Goal: Information Seeking & Learning: Understand process/instructions

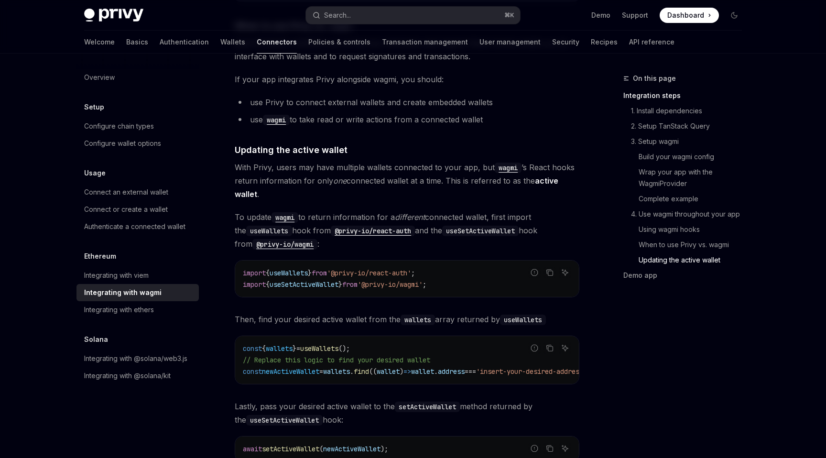
scroll to position [2270, 0]
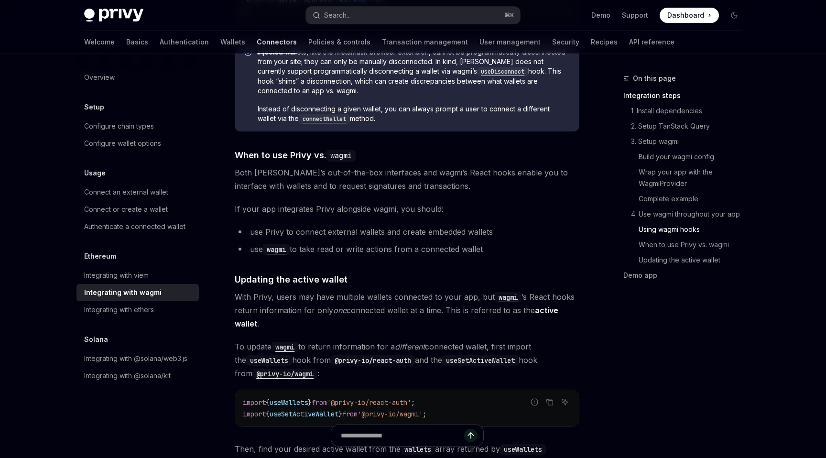
click at [362, 202] on span "If your app integrates Privy alongside wagmi, you should:" at bounding box center [407, 208] width 345 height 13
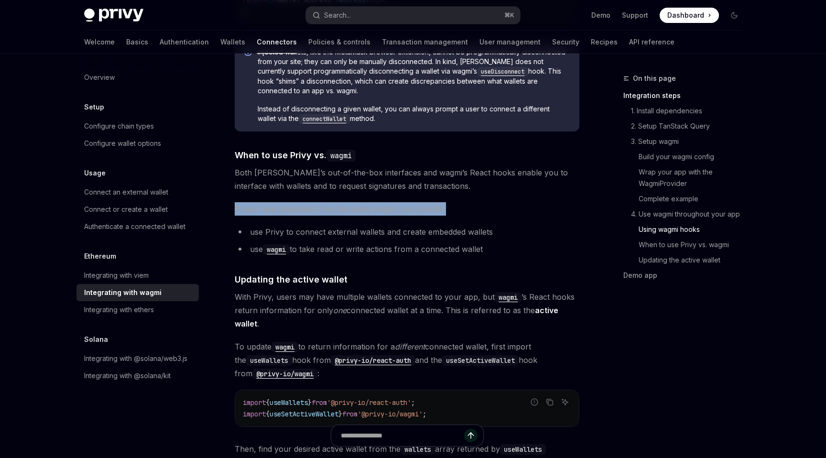
click at [362, 202] on span "If your app integrates Privy alongside wagmi, you should:" at bounding box center [407, 208] width 345 height 13
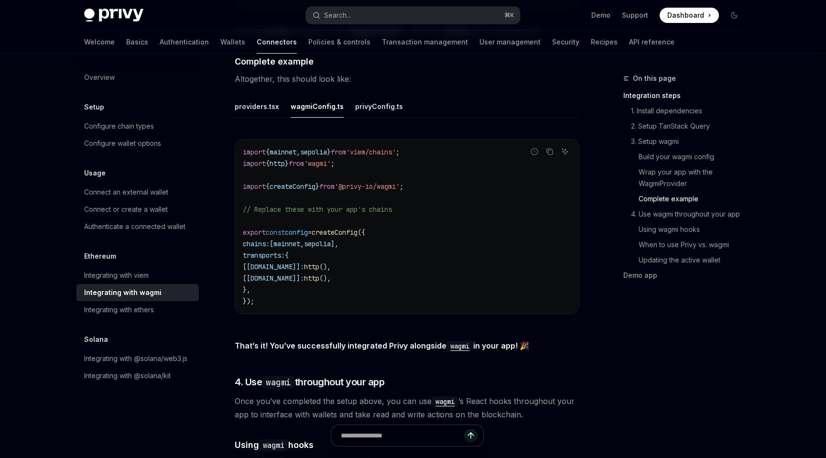
scroll to position [1605, 0]
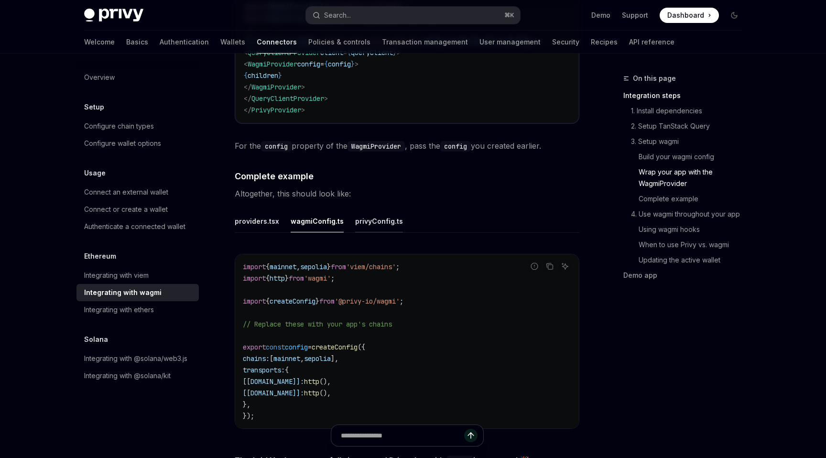
click at [373, 219] on div "privyConfig.ts" at bounding box center [379, 221] width 48 height 22
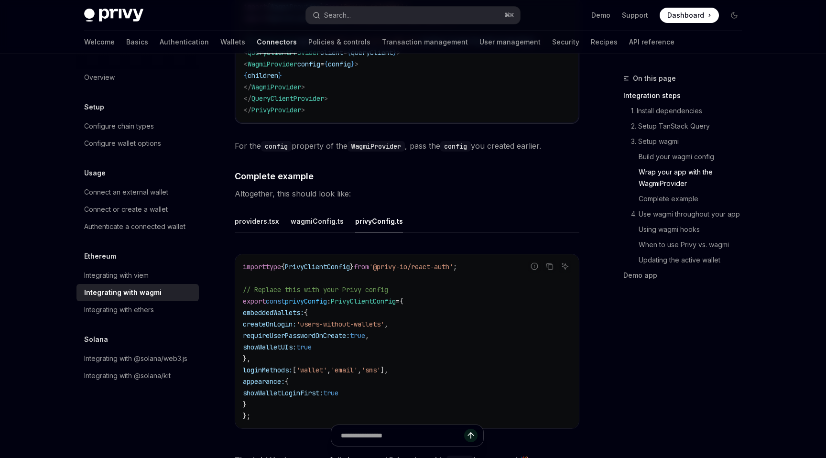
click at [278, 218] on ul "providers.tsx wagmiConfig.ts privyConfig.ts" at bounding box center [407, 221] width 345 height 23
click at [268, 212] on div "providers.tsx" at bounding box center [257, 221] width 44 height 22
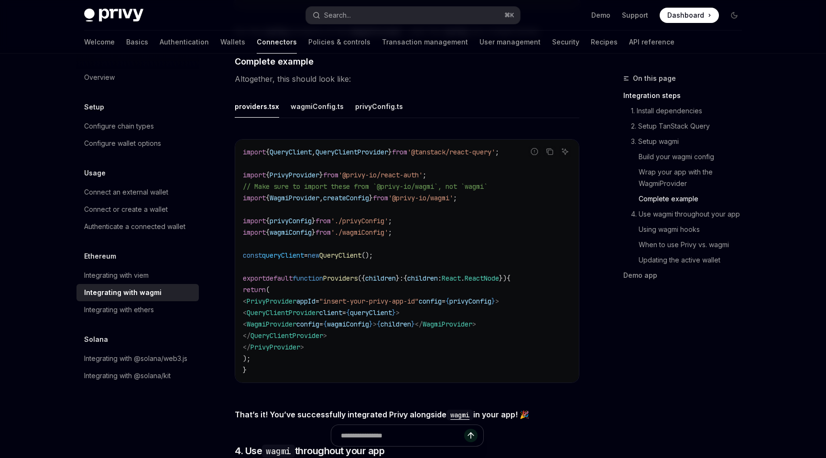
scroll to position [1734, 0]
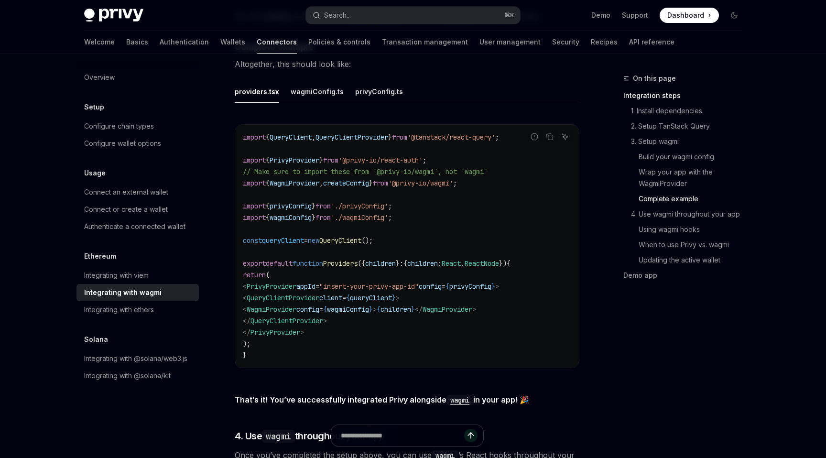
click at [369, 307] on span "wagmiConfig" at bounding box center [348, 309] width 42 height 9
click at [369, 305] on span "wagmiConfig" at bounding box center [348, 309] width 42 height 9
copy span "wagmiConfig"
click at [361, 87] on div "privyConfig.ts" at bounding box center [379, 91] width 48 height 22
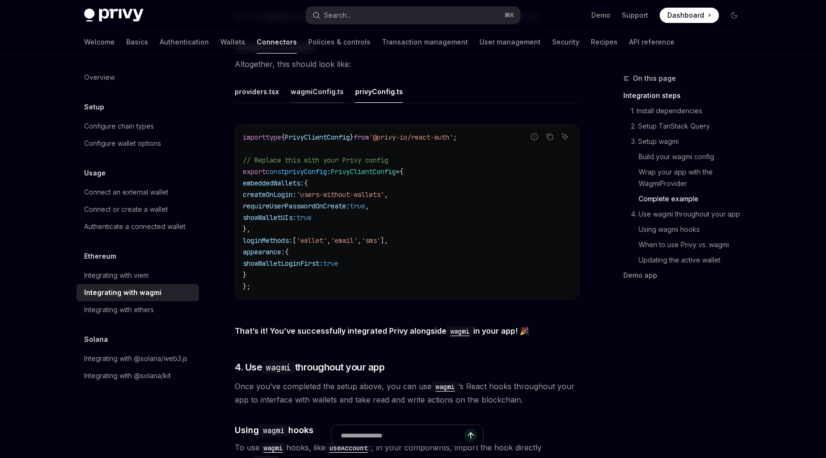
click at [322, 87] on div "wagmiConfig.ts" at bounding box center [317, 91] width 53 height 22
type textarea "*"
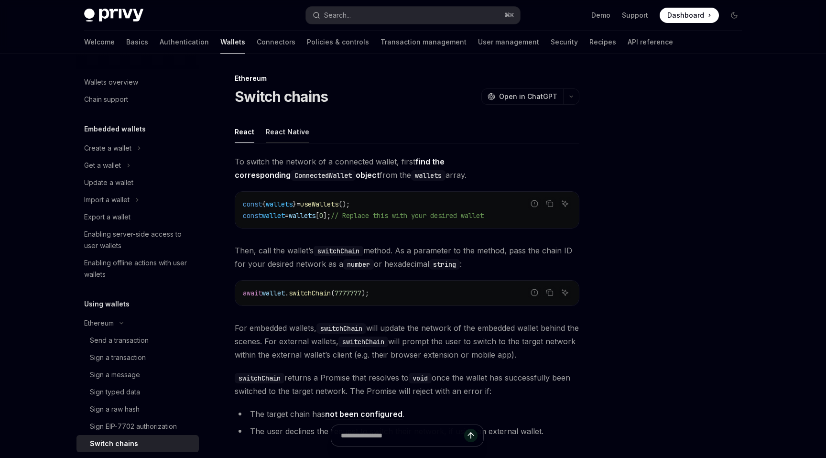
click at [281, 131] on div "React Native" at bounding box center [288, 131] width 44 height 22
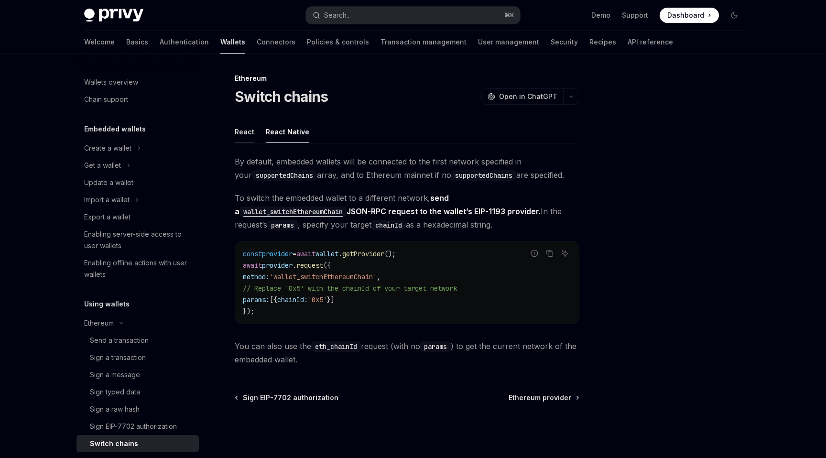
click at [249, 128] on div "React" at bounding box center [245, 131] width 20 height 22
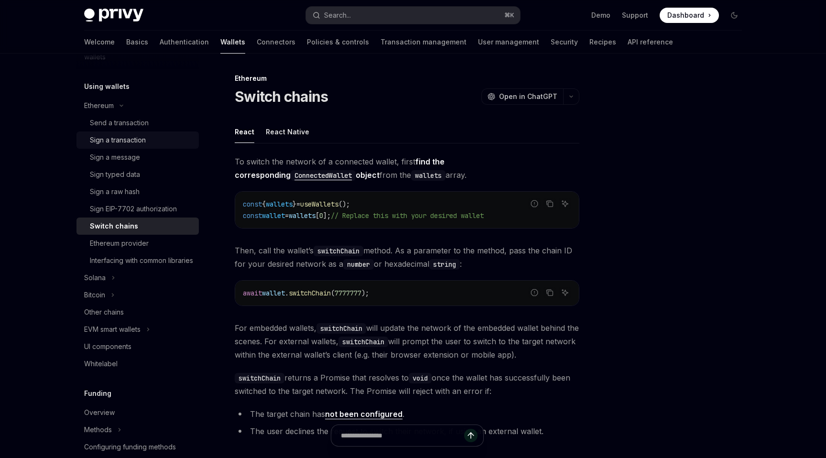
scroll to position [226, 0]
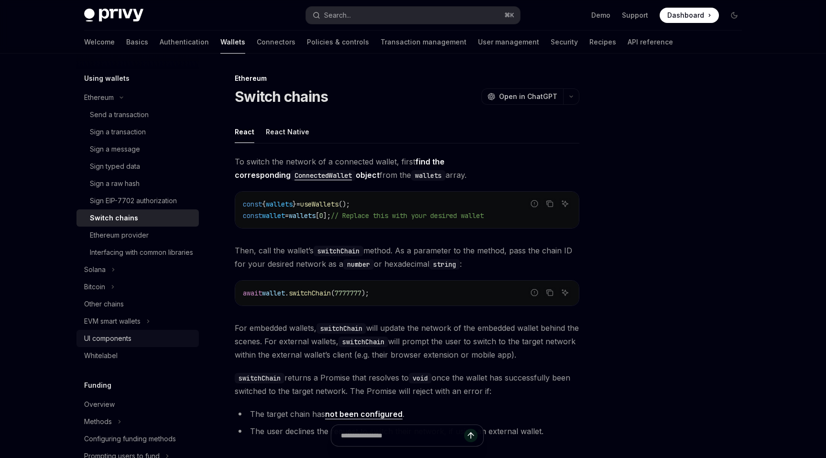
click at [130, 344] on div "UI components" at bounding box center [107, 338] width 47 height 11
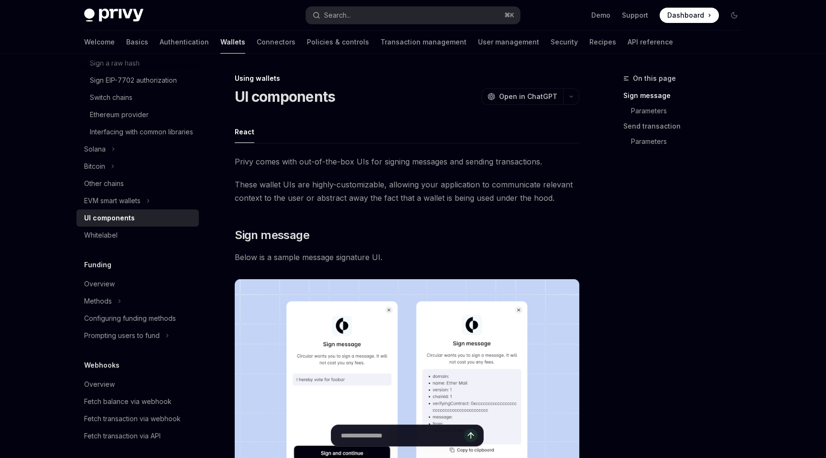
scroll to position [376, 0]
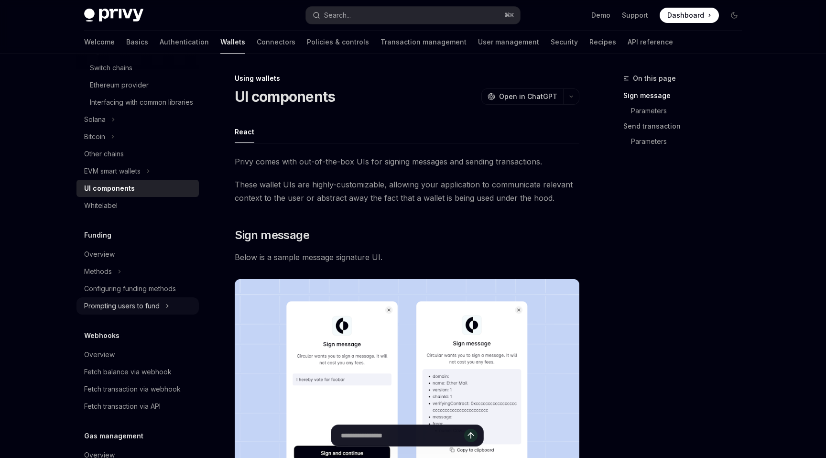
click at [136, 315] on button "Prompting users to fund" at bounding box center [137, 305] width 122 height 17
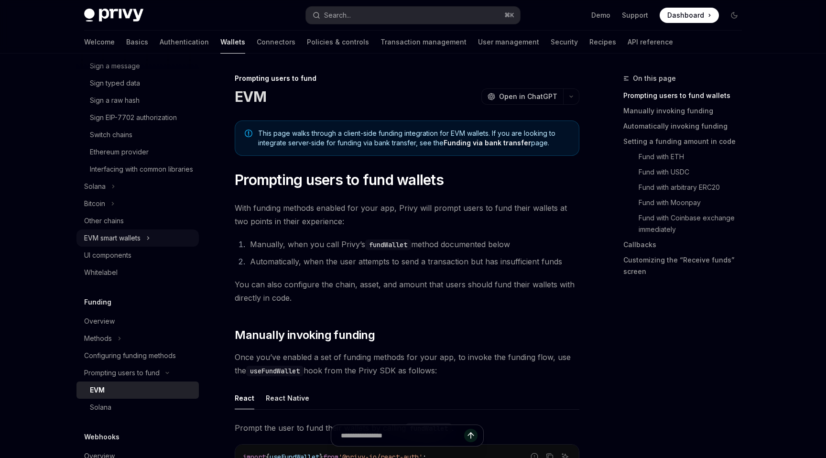
scroll to position [299, 0]
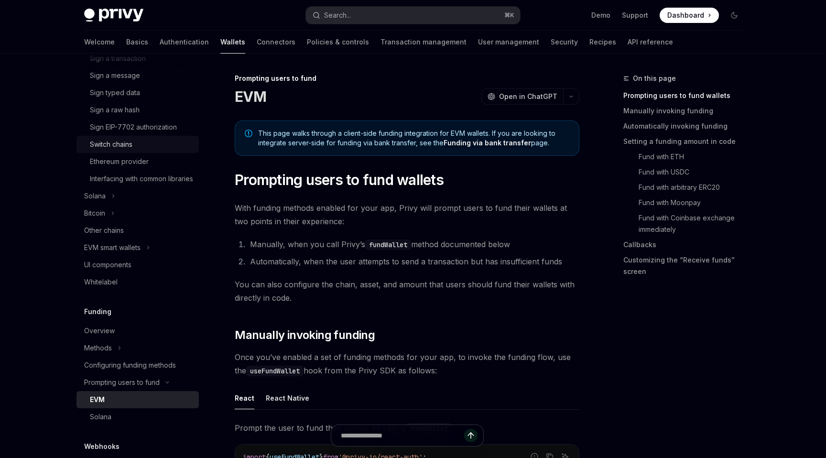
click at [134, 139] on div "Switch chains" at bounding box center [141, 144] width 103 height 11
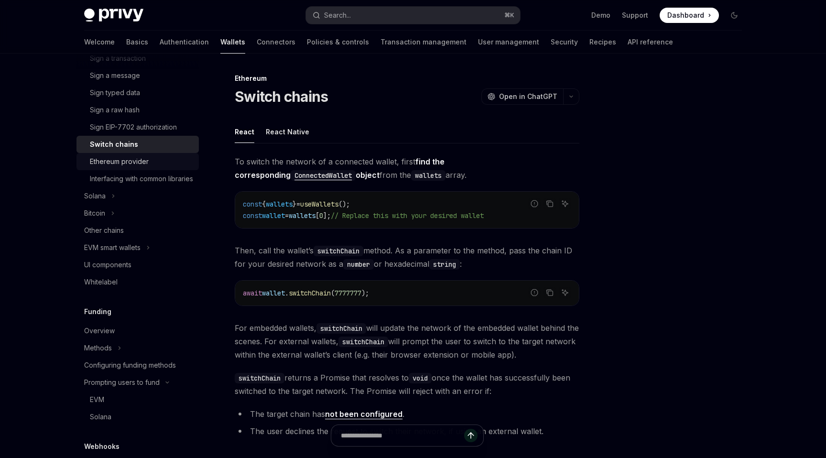
click at [135, 163] on div "Ethereum provider" at bounding box center [119, 161] width 59 height 11
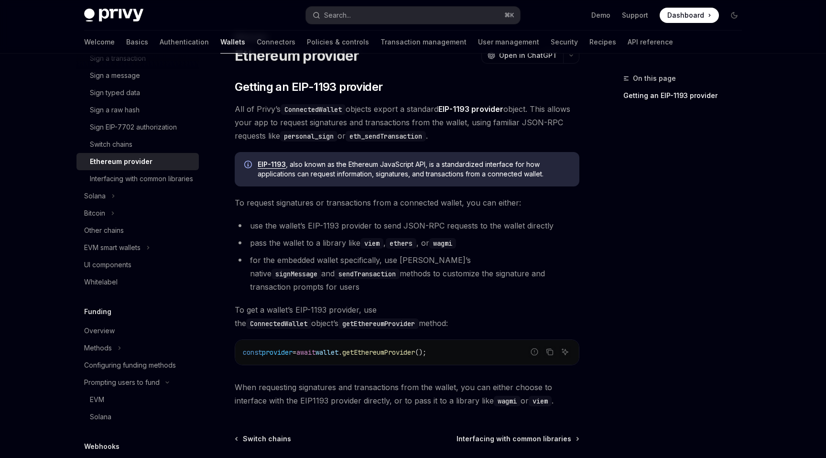
scroll to position [131, 0]
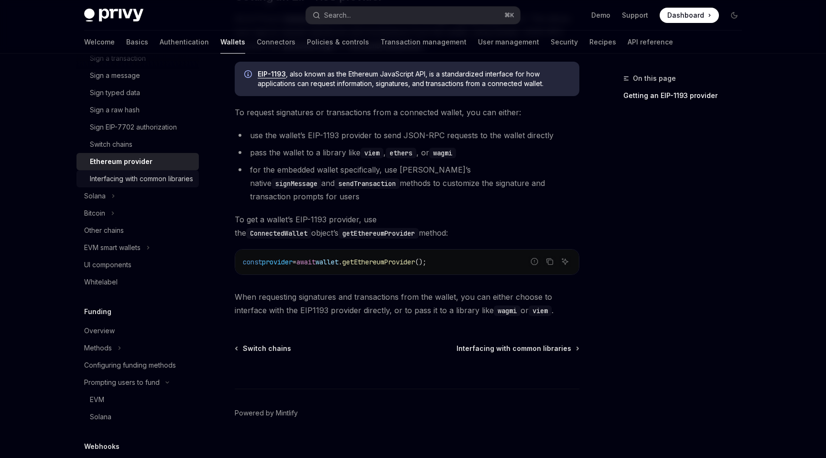
click at [151, 185] on div "Interfacing with common libraries" at bounding box center [141, 178] width 103 height 11
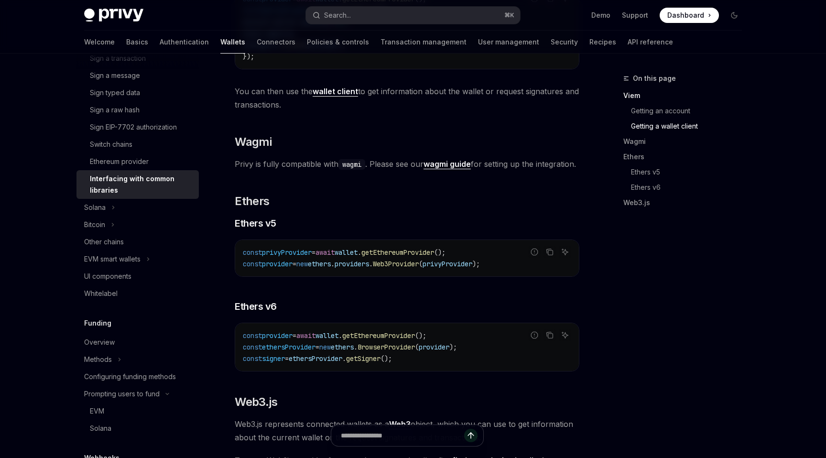
scroll to position [880, 0]
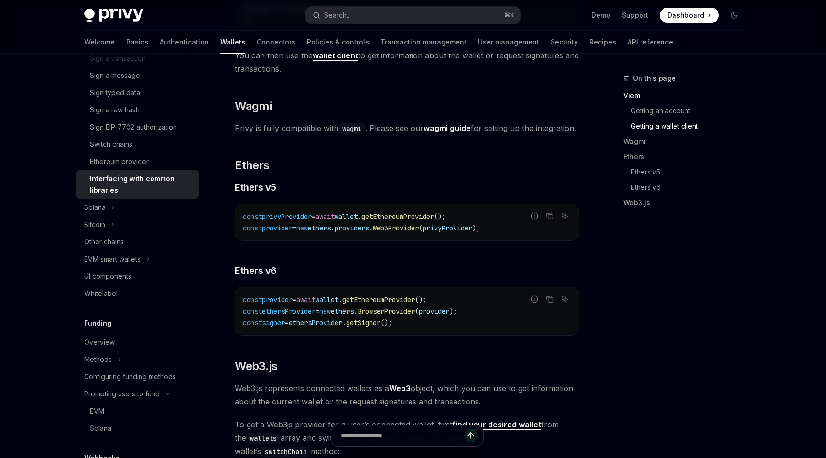
click at [446, 130] on strong "wagmi guide" at bounding box center [447, 128] width 47 height 10
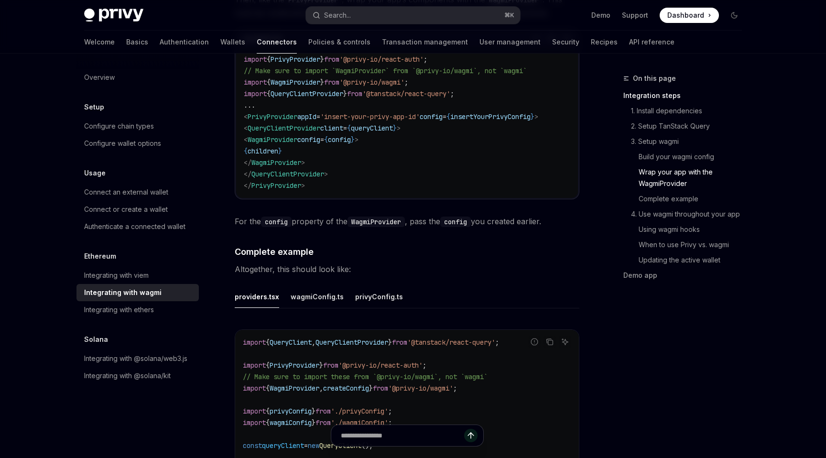
scroll to position [1552, 0]
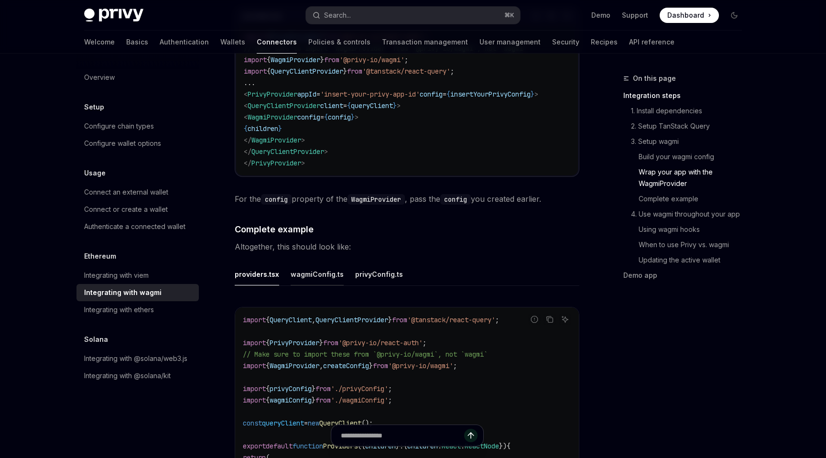
click at [332, 270] on div "wagmiConfig.ts" at bounding box center [317, 274] width 53 height 22
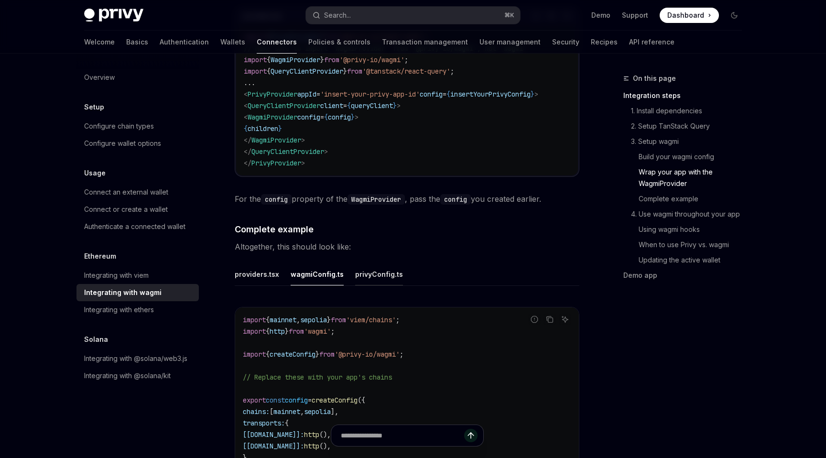
click at [364, 270] on div "privyConfig.ts" at bounding box center [379, 274] width 48 height 22
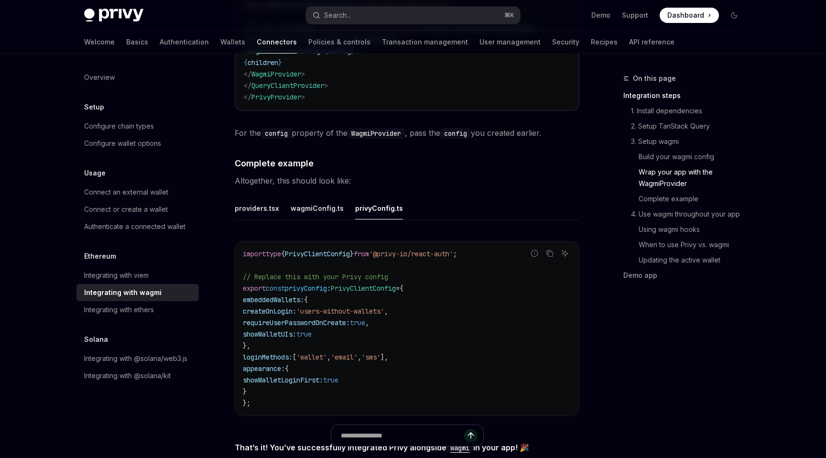
scroll to position [1631, 0]
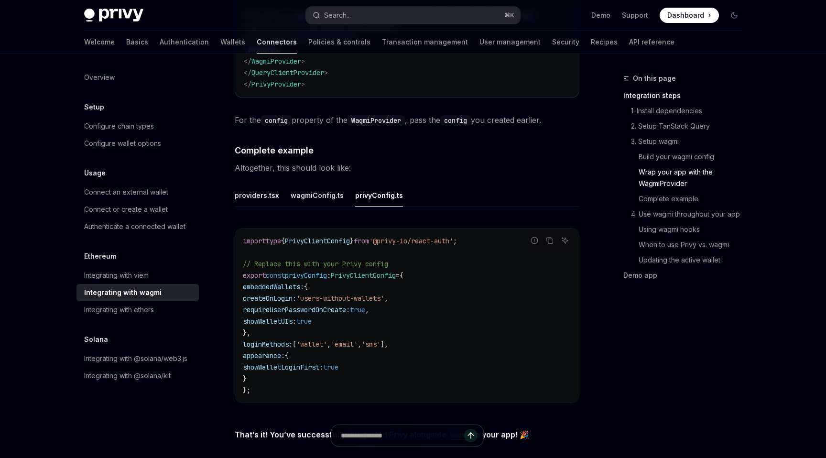
drag, startPoint x: 350, startPoint y: 313, endPoint x: 250, endPoint y: 305, distance: 100.7
click at [250, 305] on code "import type { PrivyClientConfig } from '@privy-io/react-auth' ; // Replace this…" at bounding box center [407, 315] width 328 height 161
copy code "requireUserPasswordOnCreate: true , showWalletUIs: true"
click at [306, 260] on span "// Replace this with your Privy config" at bounding box center [315, 264] width 145 height 9
drag, startPoint x: 276, startPoint y: 330, endPoint x: 250, endPoint y: 283, distance: 53.7
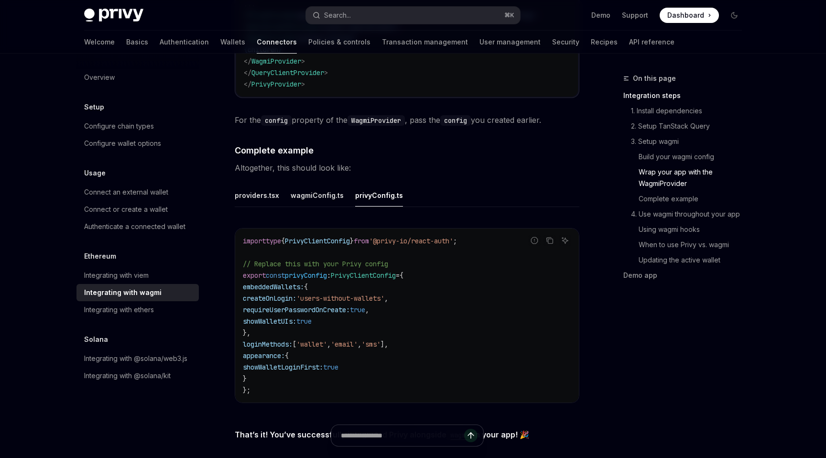
click at [250, 283] on code "import type { PrivyClientConfig } from '@privy-io/react-auth' ; // Replace this…" at bounding box center [407, 315] width 328 height 161
copy code "embeddedWallets: { createOnLogin: 'users-without-wallets' , requireUserPassword…"
click at [403, 273] on span "{" at bounding box center [402, 275] width 4 height 9
click at [430, 342] on code "import type { PrivyClientConfig } from '@privy-io/react-auth' ; // Replace this…" at bounding box center [407, 315] width 328 height 161
drag, startPoint x: 278, startPoint y: 370, endPoint x: 249, endPoint y: 341, distance: 41.6
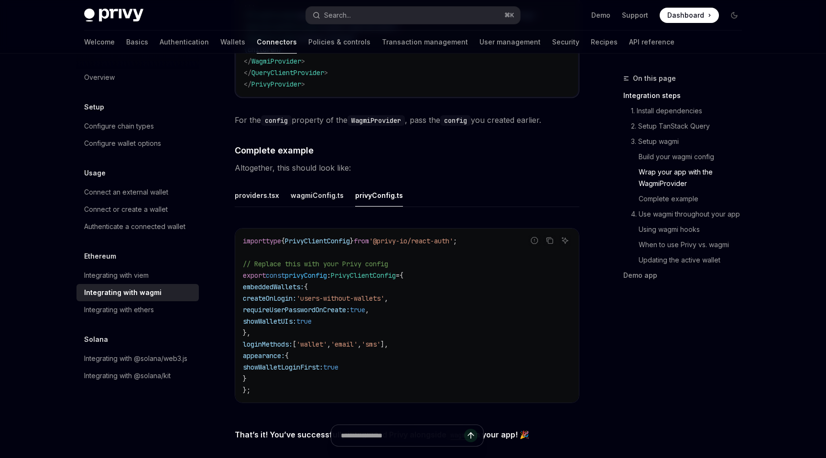
click at [249, 341] on code "import type { PrivyClientConfig } from '@privy-io/react-auth' ; // Replace this…" at bounding box center [407, 315] width 328 height 161
copy code "loginMethods: [ 'wallet' , 'email' , 'sms' ], appearance: { showWalletLoginFirs…"
click at [253, 184] on div "providers.tsx" at bounding box center [257, 195] width 44 height 22
type textarea "*"
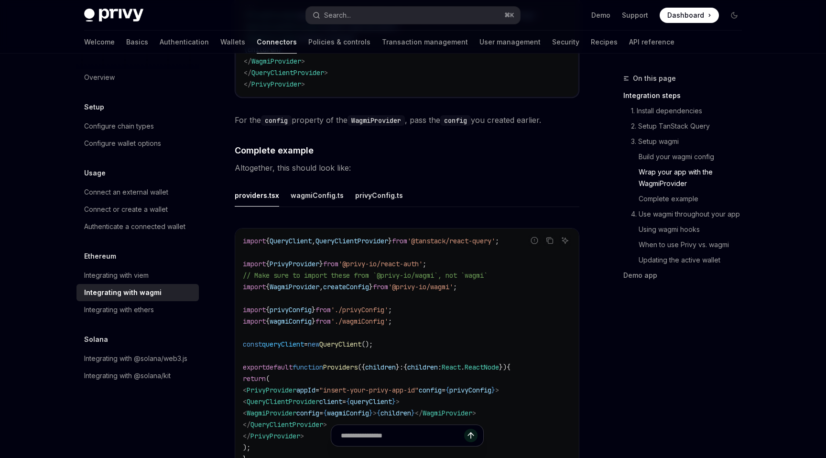
click at [307, 283] on span "WagmiProvider" at bounding box center [295, 287] width 50 height 9
click at [303, 283] on span "WagmiProvider" at bounding box center [295, 287] width 50 height 9
